Goal: Information Seeking & Learning: Learn about a topic

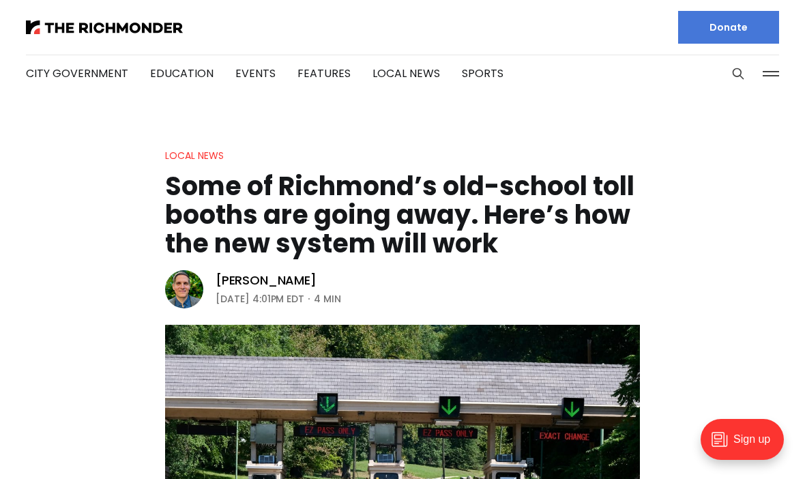
click at [130, 25] on img at bounding box center [104, 27] width 157 height 14
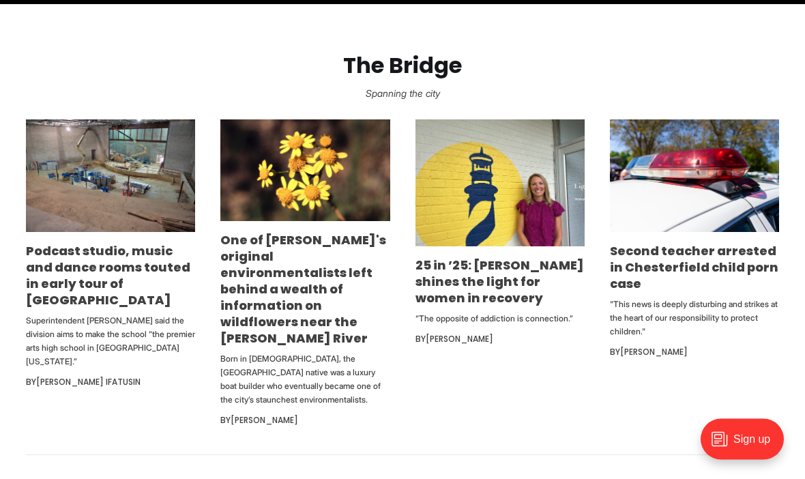
scroll to position [768, 0]
click at [302, 341] on link "One of [PERSON_NAME]'s original environmentalists left behind a wealth of infor…" at bounding box center [303, 288] width 166 height 115
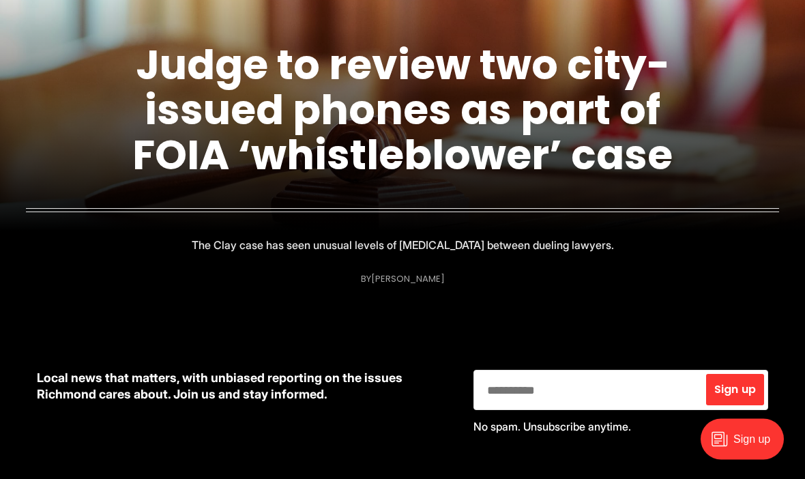
scroll to position [269, 0]
click at [486, 169] on link "Judge to review two city-issued phones as part of FOIA ‘whistleblower’ case" at bounding box center [402, 109] width 541 height 147
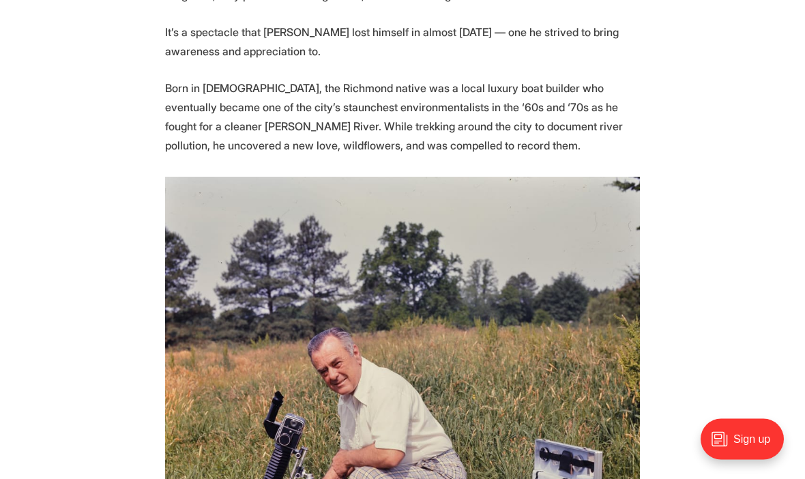
scroll to position [704, 0]
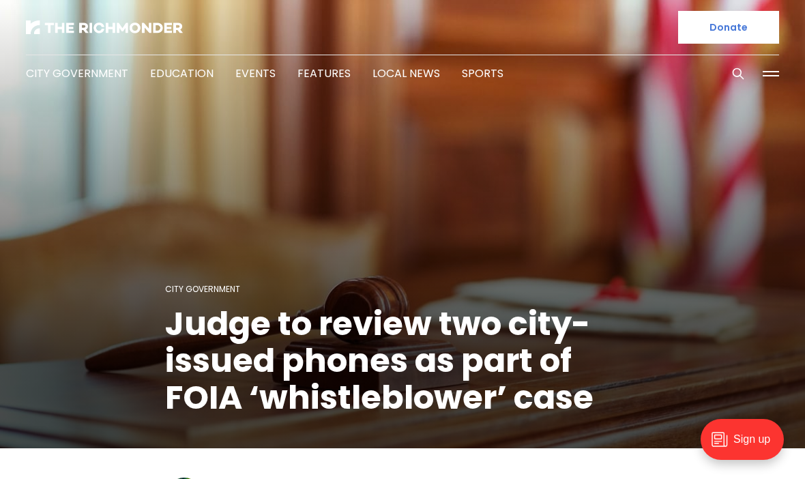
click at [132, 34] on img at bounding box center [104, 27] width 157 height 14
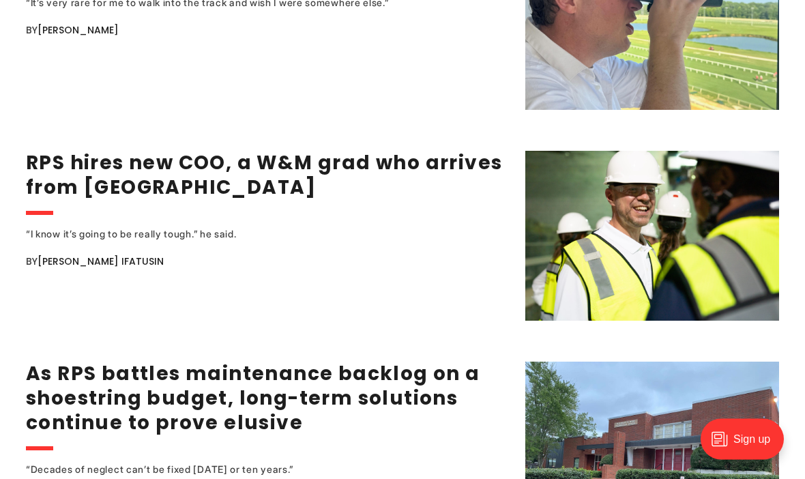
scroll to position [1916, 0]
